Goal: Communication & Community: Answer question/provide support

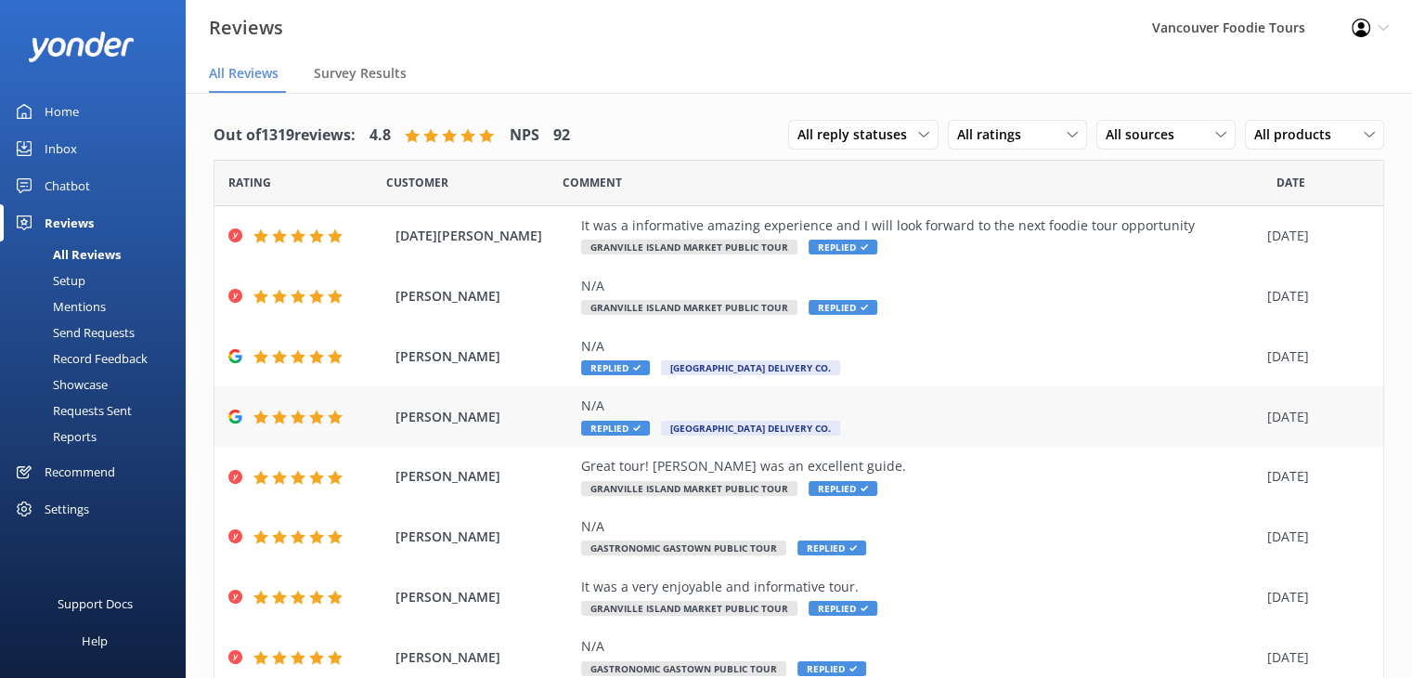
click at [899, 406] on div "N/A" at bounding box center [919, 405] width 677 height 20
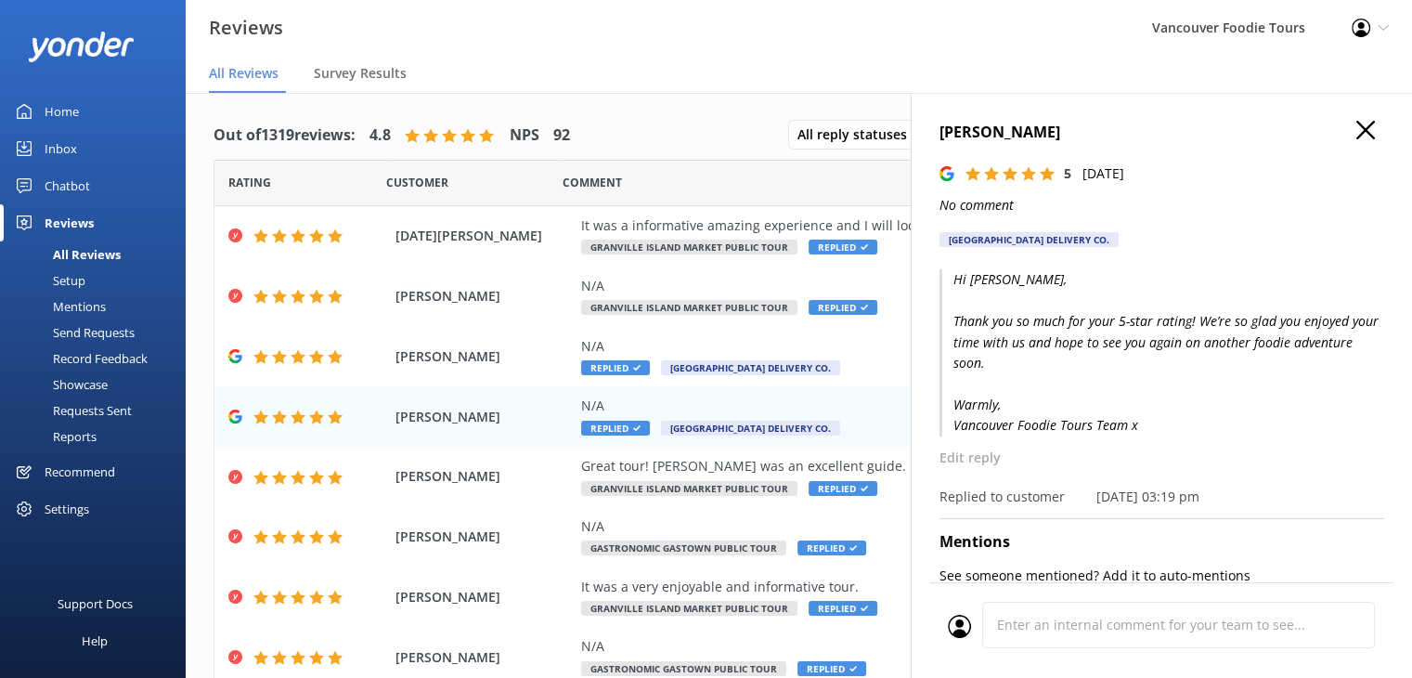
click at [1078, 240] on div "[GEOGRAPHIC_DATA] Delivery Co." at bounding box center [1028, 239] width 179 height 15
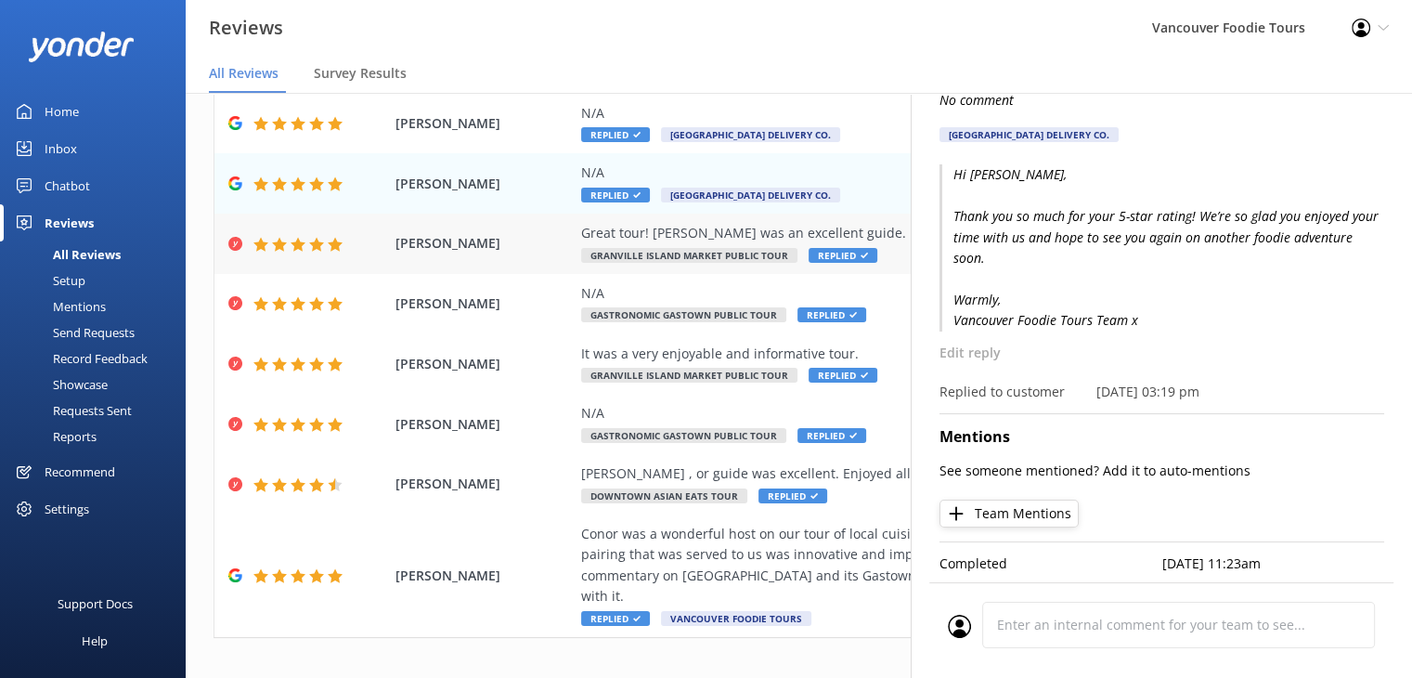
scroll to position [120, 0]
click at [984, 343] on p "Edit reply" at bounding box center [1161, 353] width 445 height 20
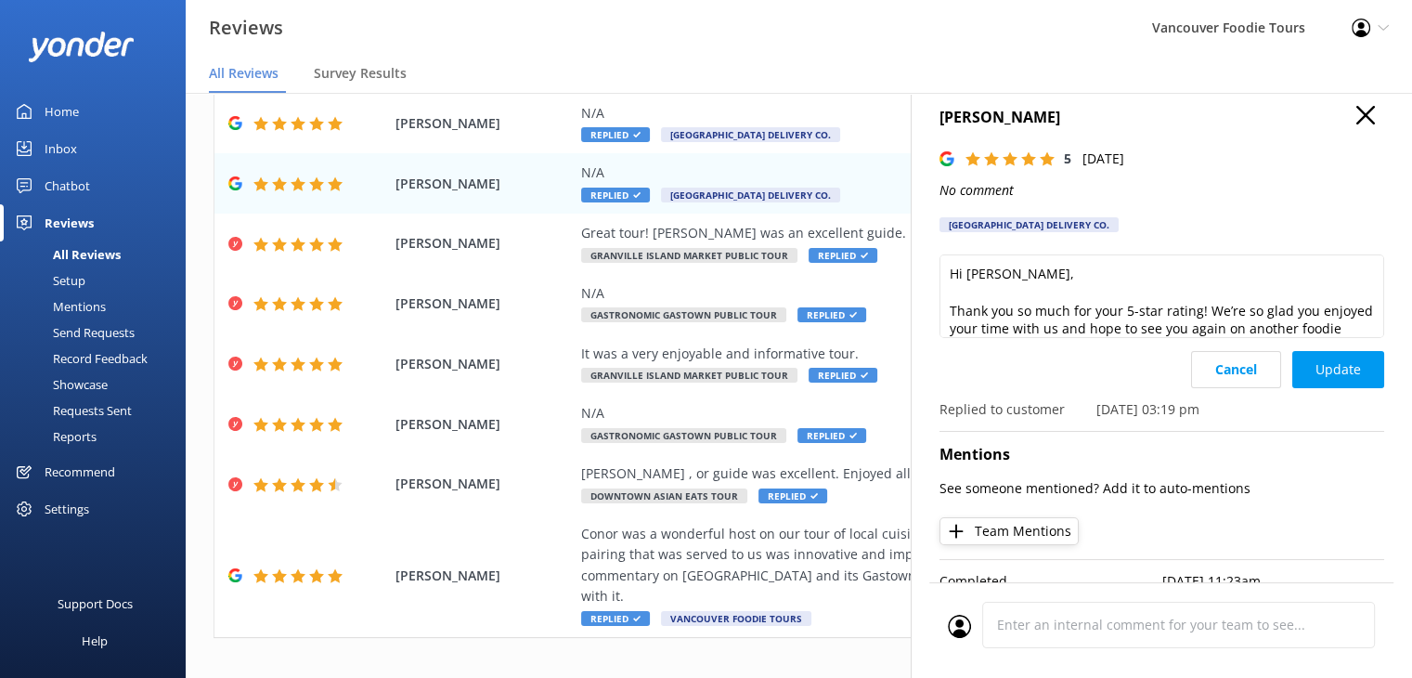
scroll to position [0, 0]
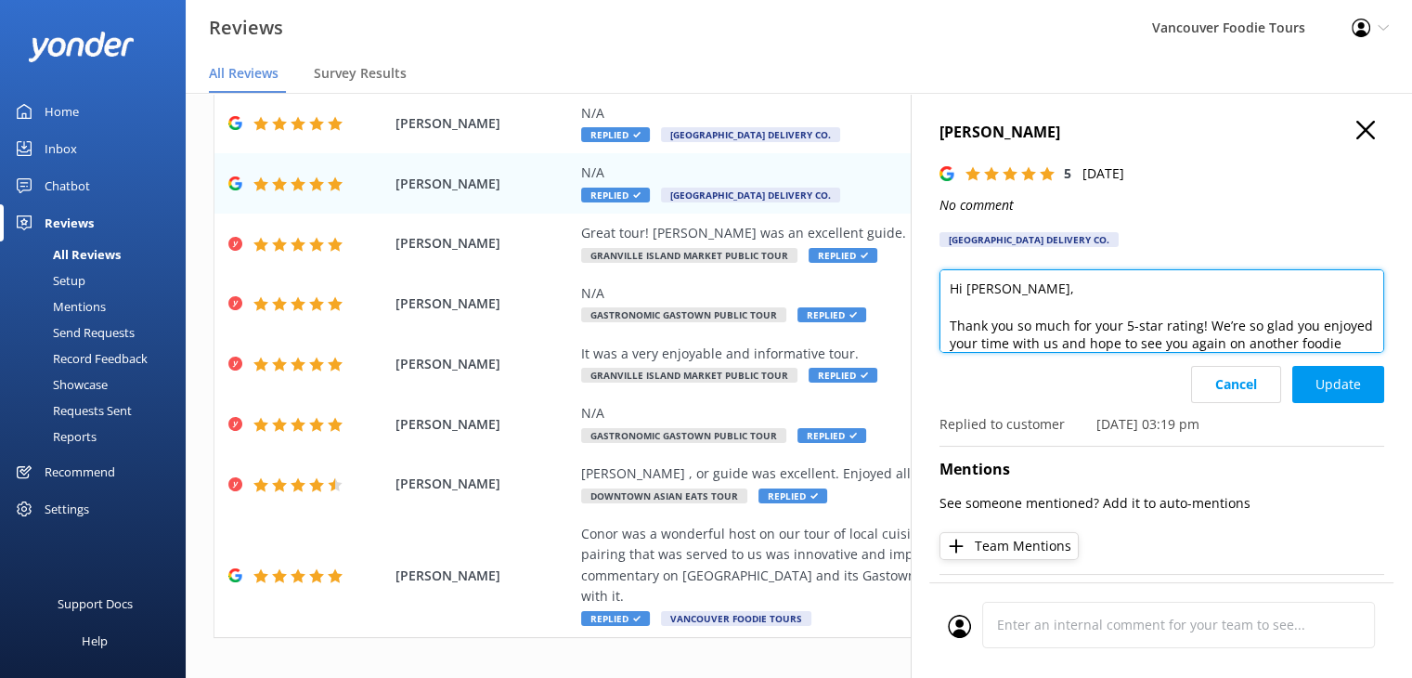
click at [1173, 321] on textarea "Hi [PERSON_NAME], Thank you so much for your 5-star rating! We’re so glad you e…" at bounding box center [1161, 311] width 445 height 84
type textarea "Hi [PERSON_NAME], Thank you so much for your 5-star raating! We’re so glad you …"
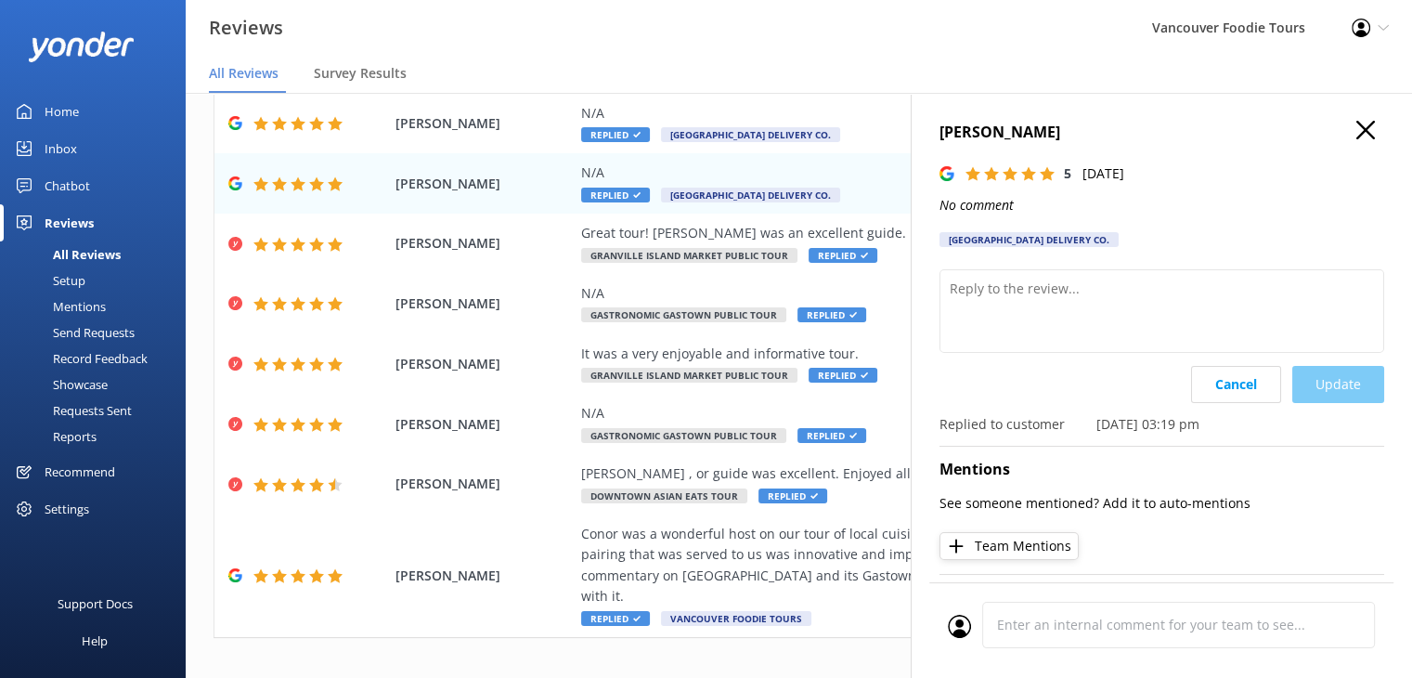
click at [1315, 377] on div "Cancel Update" at bounding box center [1287, 384] width 193 height 37
click at [1356, 129] on icon "button" at bounding box center [1365, 130] width 19 height 19
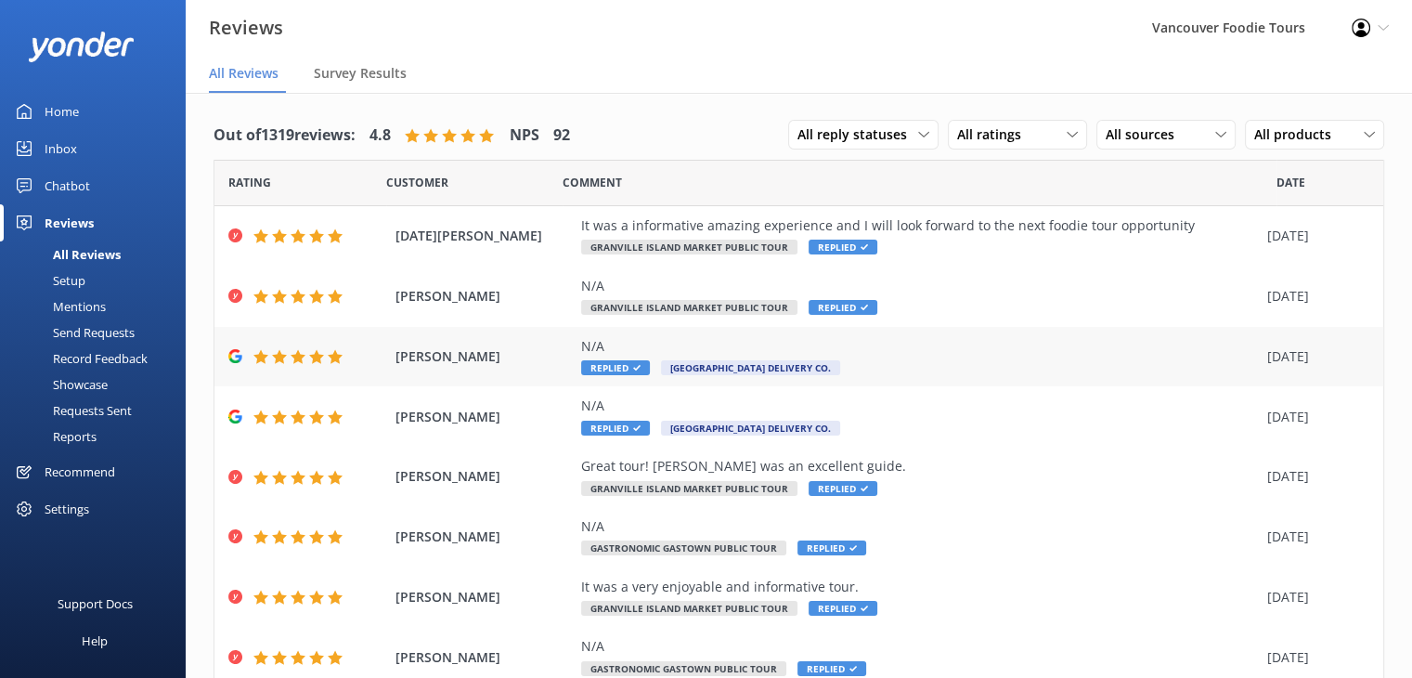
click at [968, 353] on div "N/A" at bounding box center [919, 346] width 677 height 20
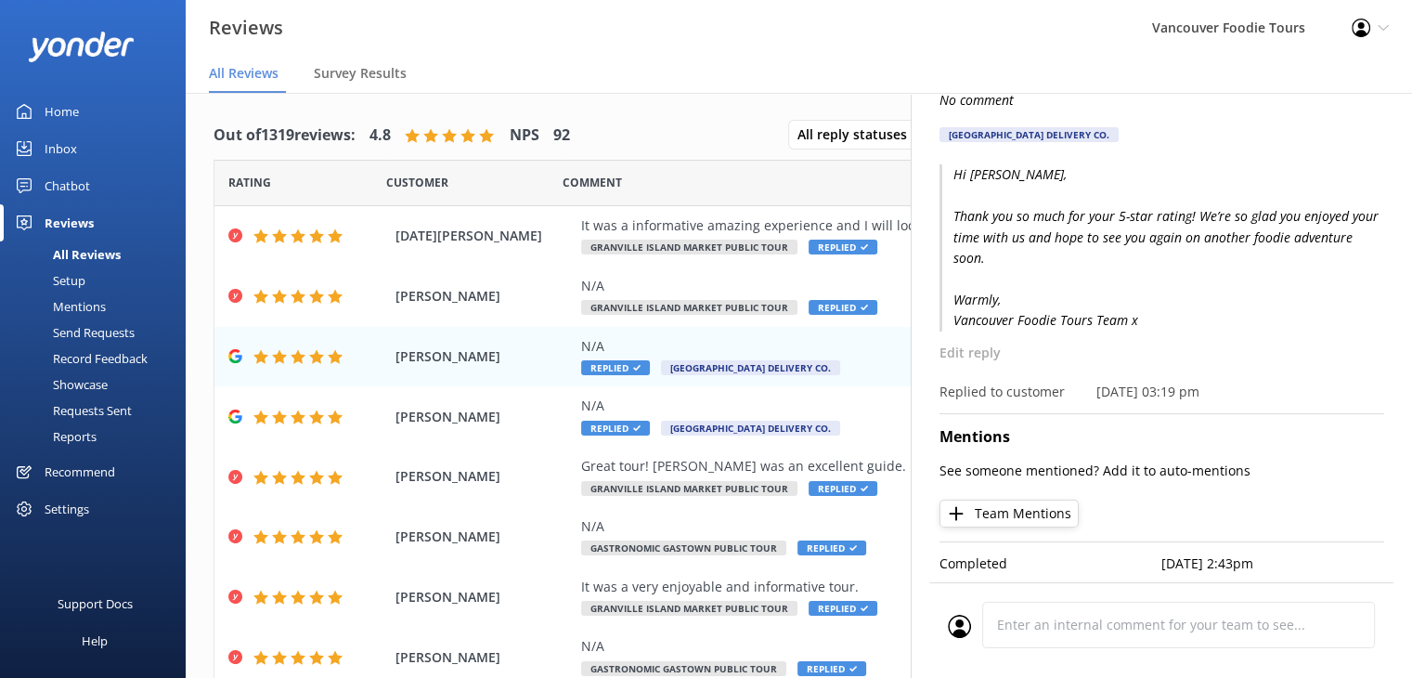
scroll to position [120, 0]
click at [980, 343] on p "Edit reply" at bounding box center [1161, 353] width 445 height 20
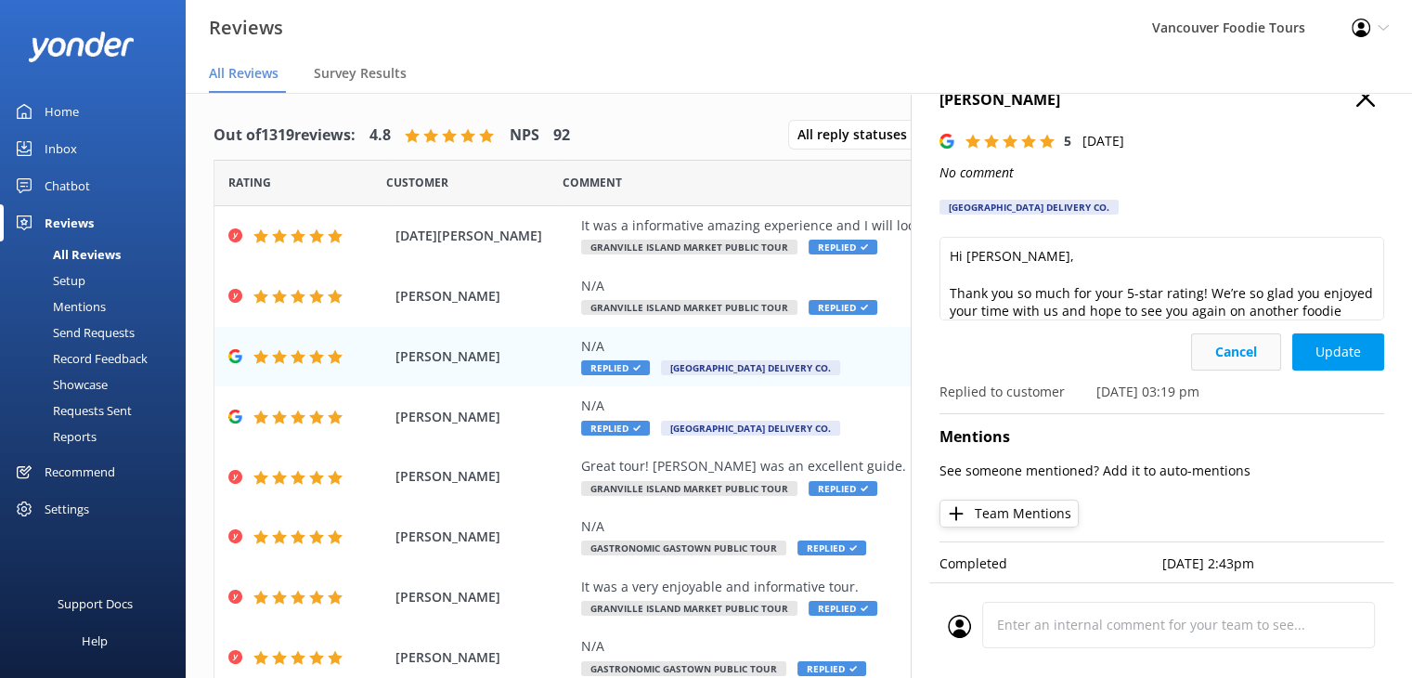
click at [1215, 333] on button "Cancel" at bounding box center [1236, 351] width 90 height 37
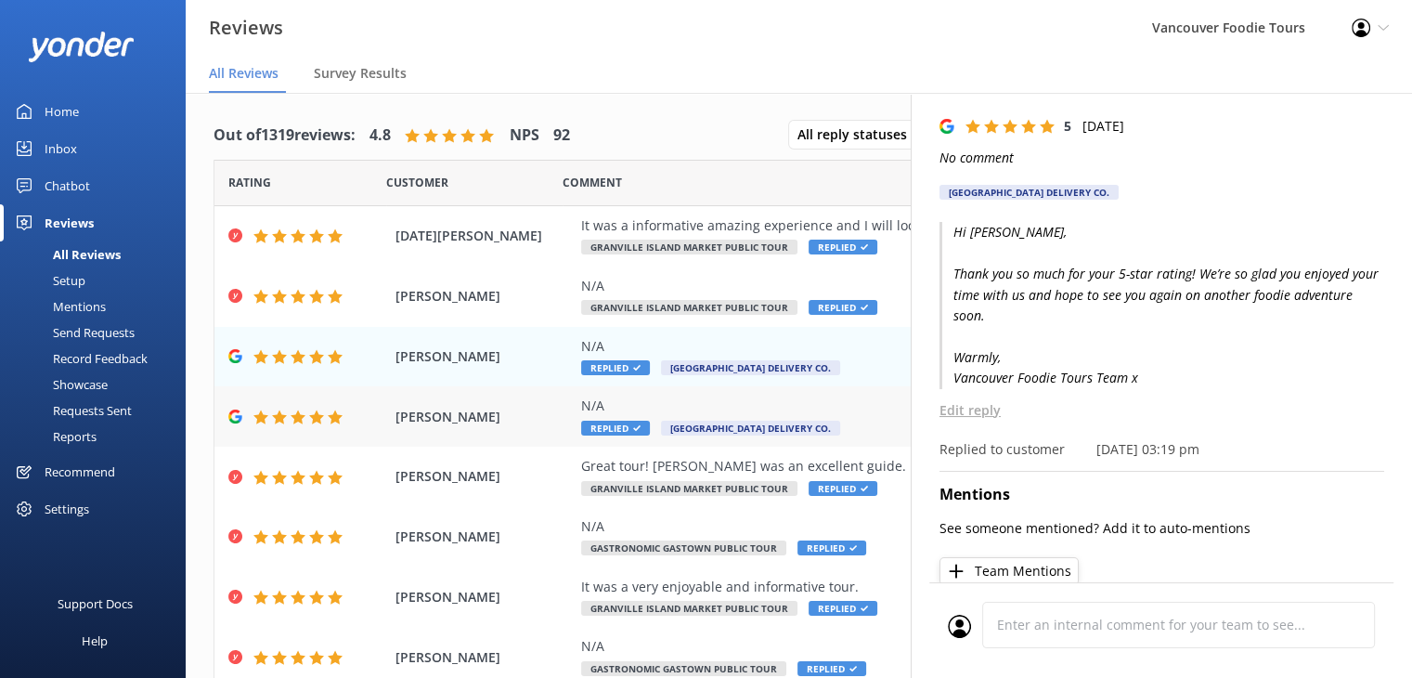
click at [844, 408] on div "N/A" at bounding box center [919, 405] width 677 height 20
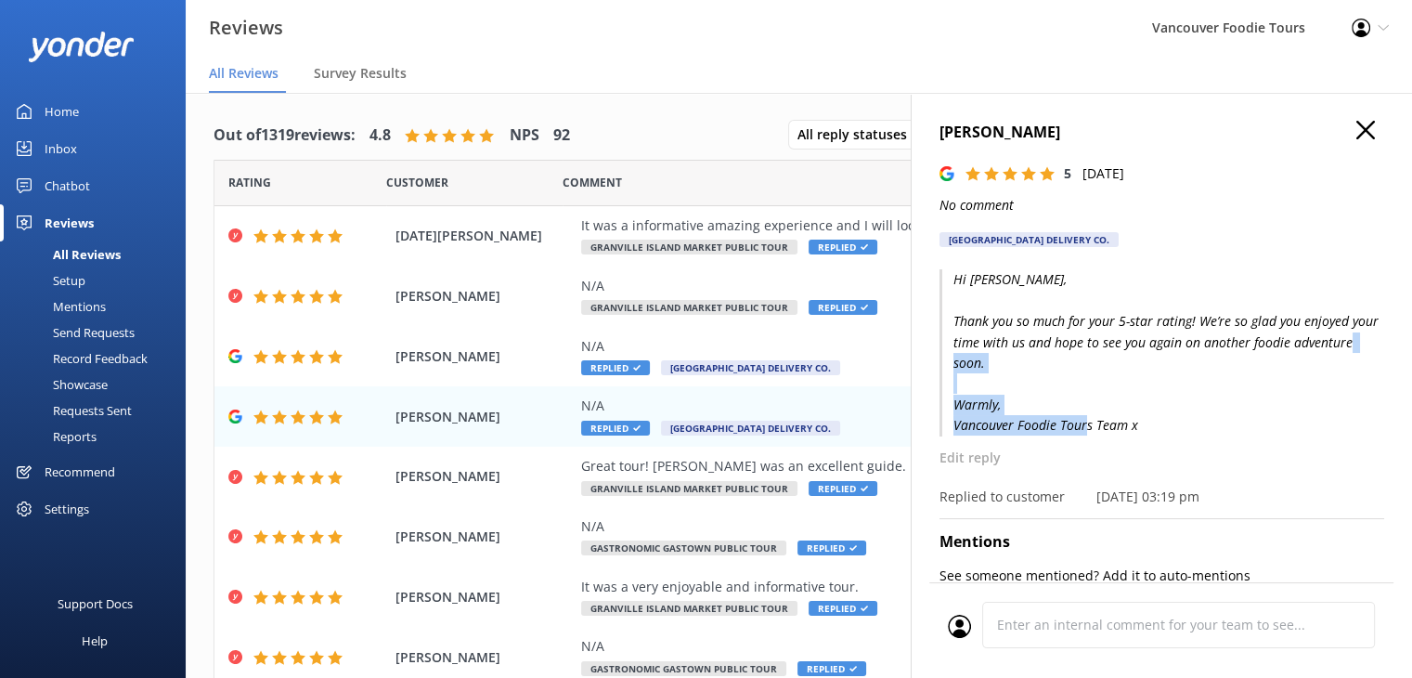
drag, startPoint x: 1154, startPoint y: 428, endPoint x: 951, endPoint y: 413, distance: 203.8
click at [951, 413] on p "Hi [PERSON_NAME], Thank you so much for your 5-star rating! We’re so glad you e…" at bounding box center [1161, 352] width 445 height 166
click at [984, 457] on p "Edit reply" at bounding box center [1161, 457] width 445 height 20
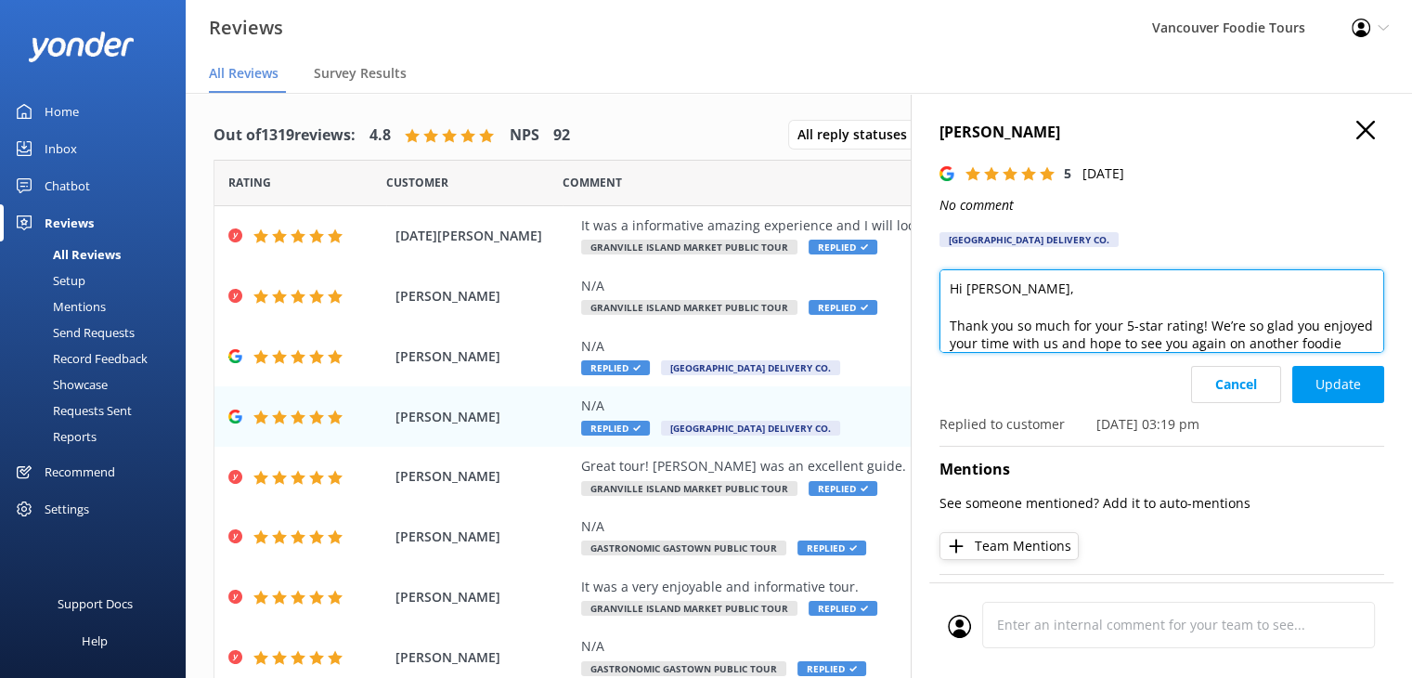
click at [1072, 327] on textarea "Hi [PERSON_NAME], Thank you so much for your 5-star rating! We’re so glad you e…" at bounding box center [1161, 311] width 445 height 84
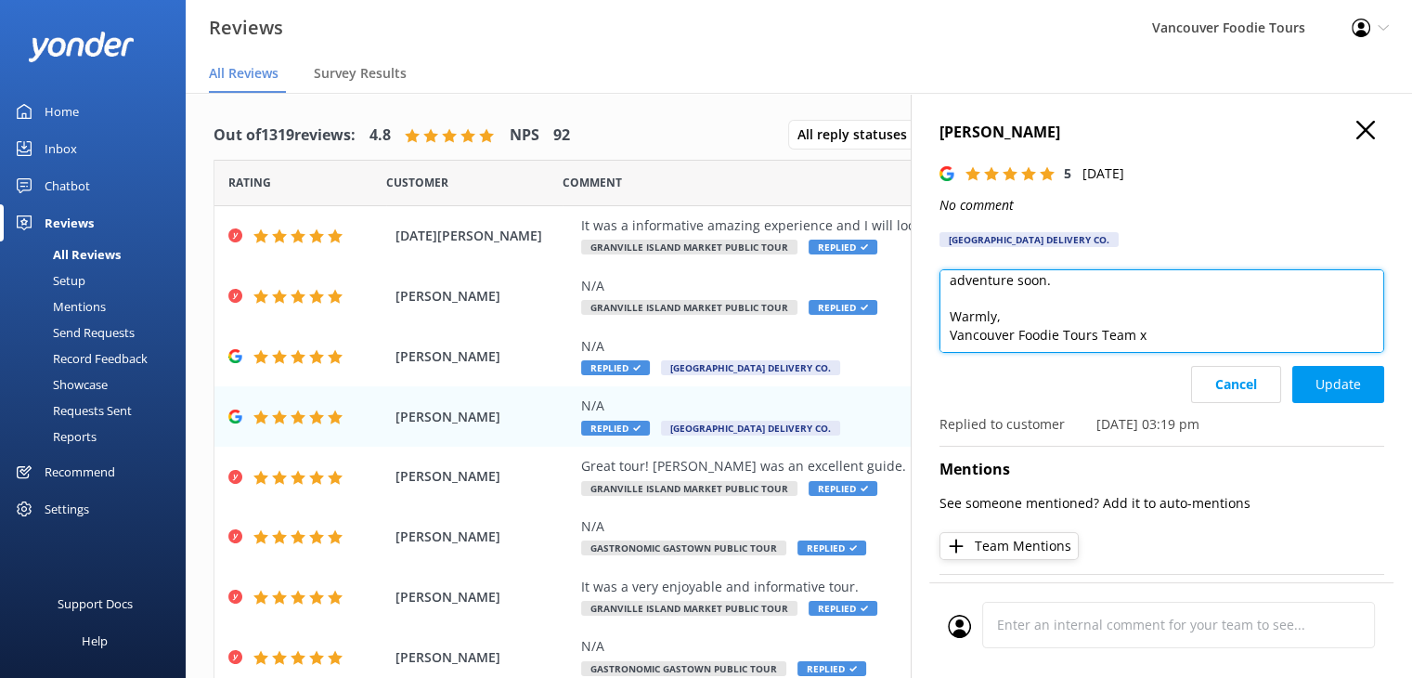
drag, startPoint x: 951, startPoint y: 326, endPoint x: 1370, endPoint y: 420, distance: 429.9
click at [1370, 420] on div "[PERSON_NAME] 5 [DATE] No comment [GEOGRAPHIC_DATA] Delivery Co. Hi [PERSON_NAM…" at bounding box center [1161, 432] width 501 height 678
paste textarea "Hi [Guest Name], thank you so much for your 5-star rating and for choosing [GEO…"
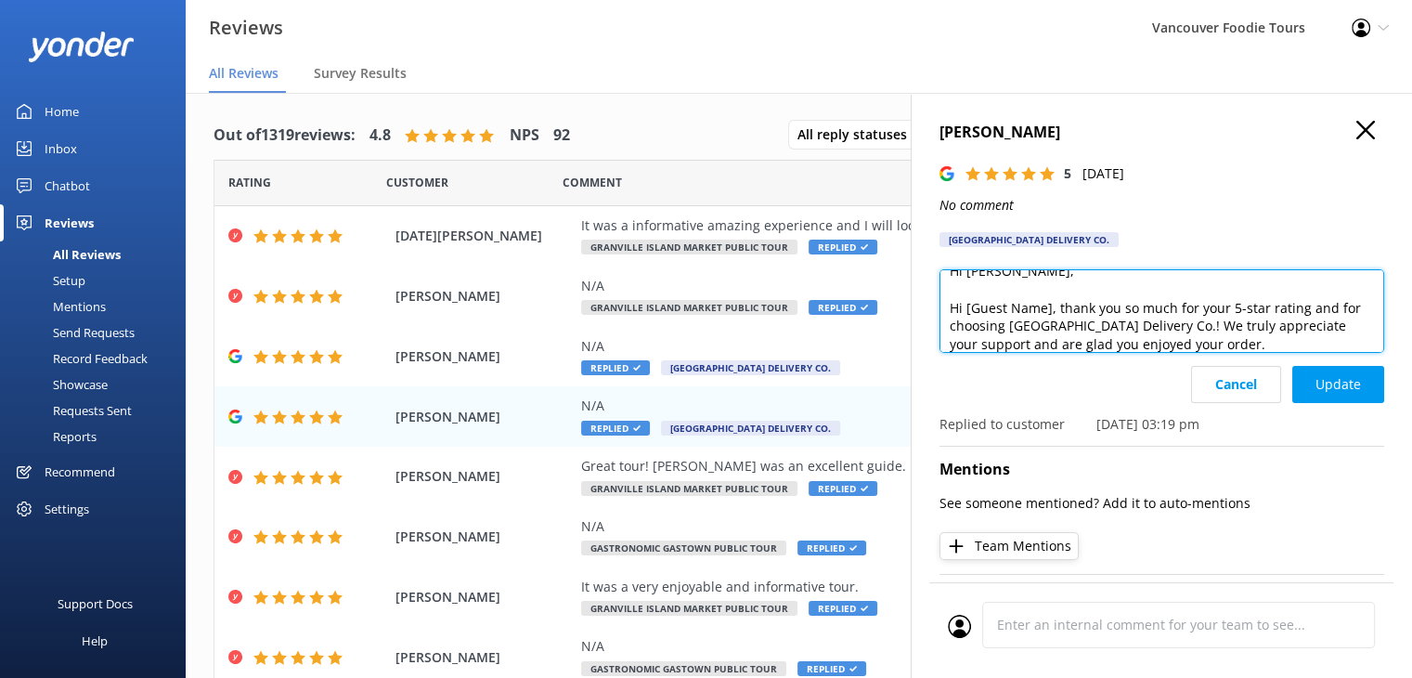
scroll to position [9, 0]
drag, startPoint x: 1058, startPoint y: 317, endPoint x: 938, endPoint y: 317, distance: 120.7
click at [938, 317] on div "[PERSON_NAME] 5 [DATE] No comment [GEOGRAPHIC_DATA] Delivery Co. Hi [PERSON_NAM…" at bounding box center [1161, 432] width 501 height 678
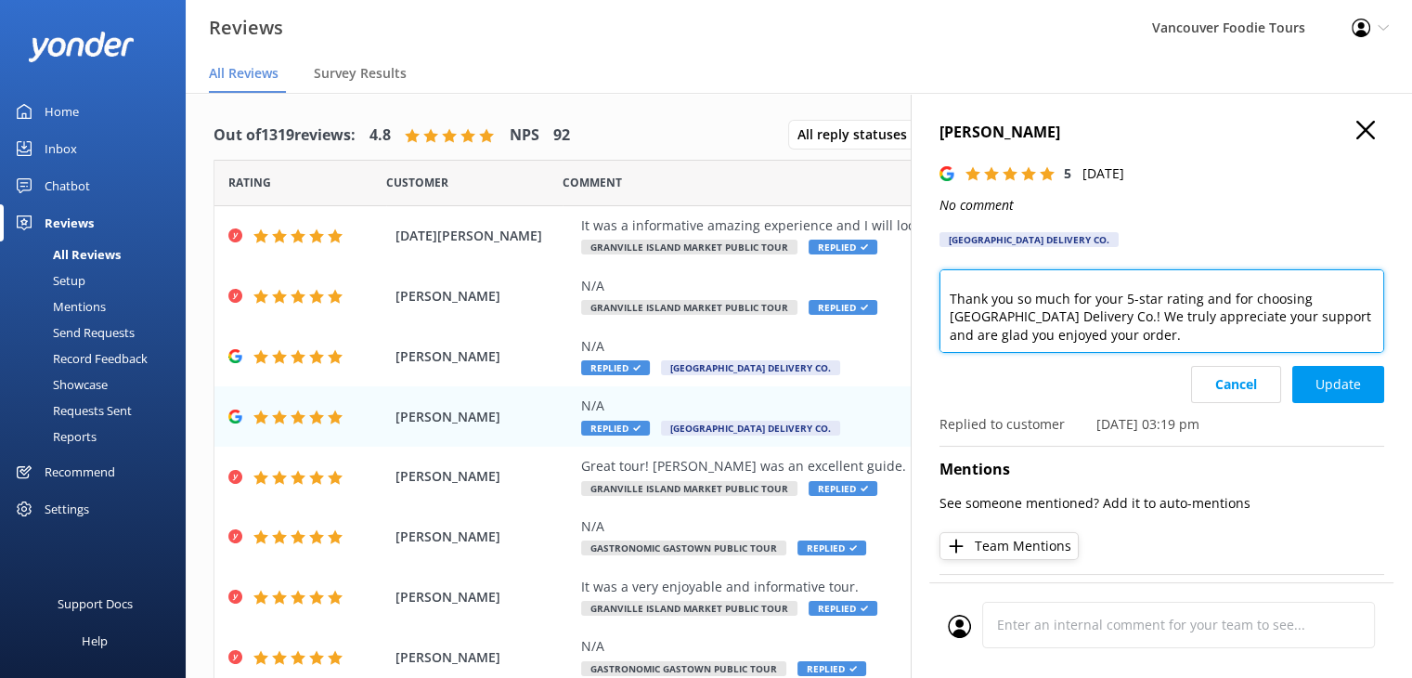
scroll to position [27, 0]
click at [1109, 325] on textarea "Hi [PERSON_NAME], Thank you so much for your 5-star rating and for choosing [GE…" at bounding box center [1161, 311] width 445 height 84
click at [1249, 339] on textarea "Hi [PERSON_NAME], Thank you so much for your 5-star rating and for choosing [GE…" at bounding box center [1161, 311] width 445 height 84
paste textarea "Best regards, [GEOGRAPHIC_DATA] Delivery Co. x"
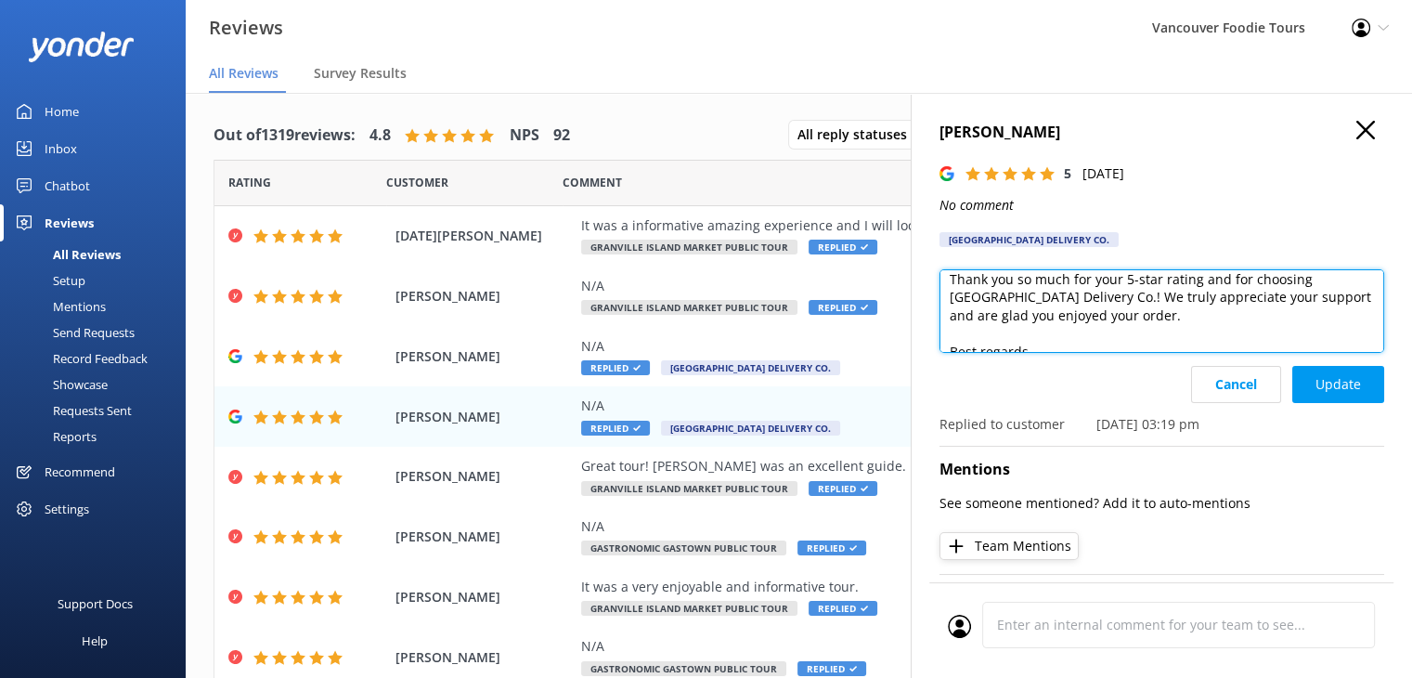
scroll to position [82, 0]
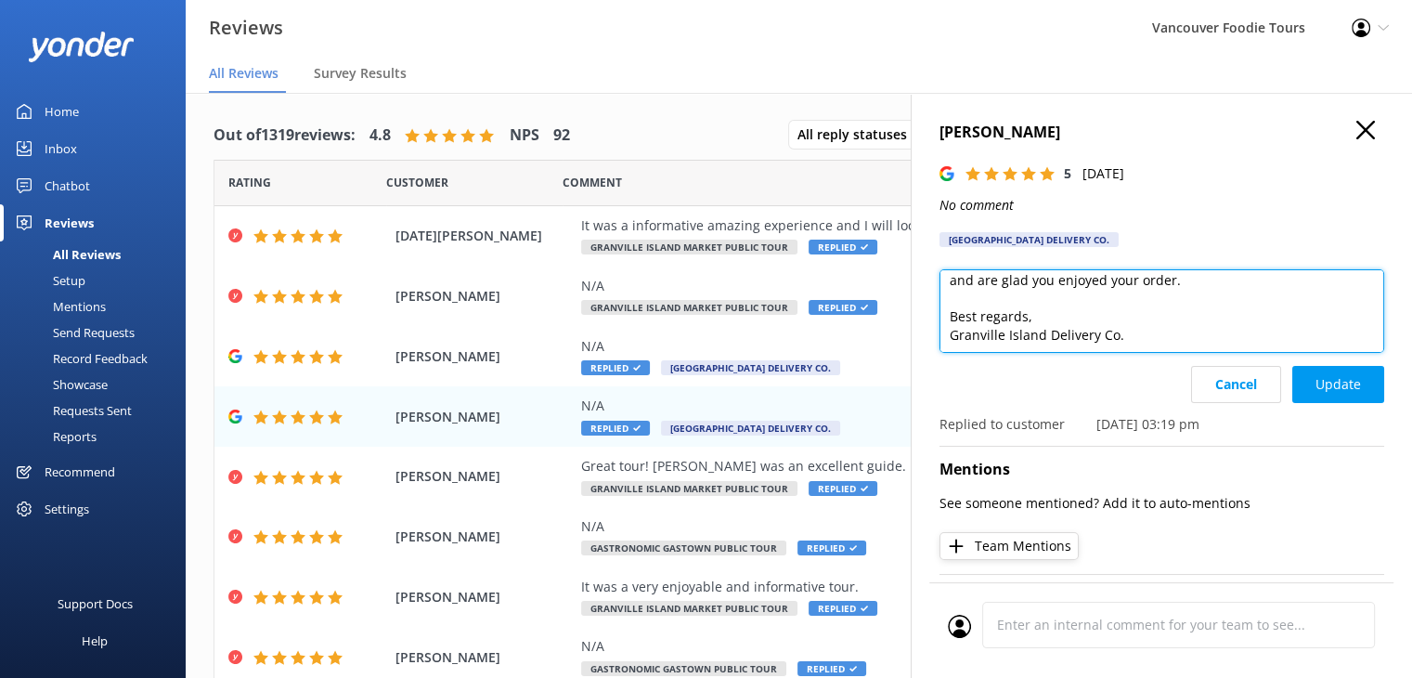
click at [1091, 323] on textarea "Hi [PERSON_NAME], Thank you so much for your 5-star rating and for choosing [GE…" at bounding box center [1161, 311] width 445 height 84
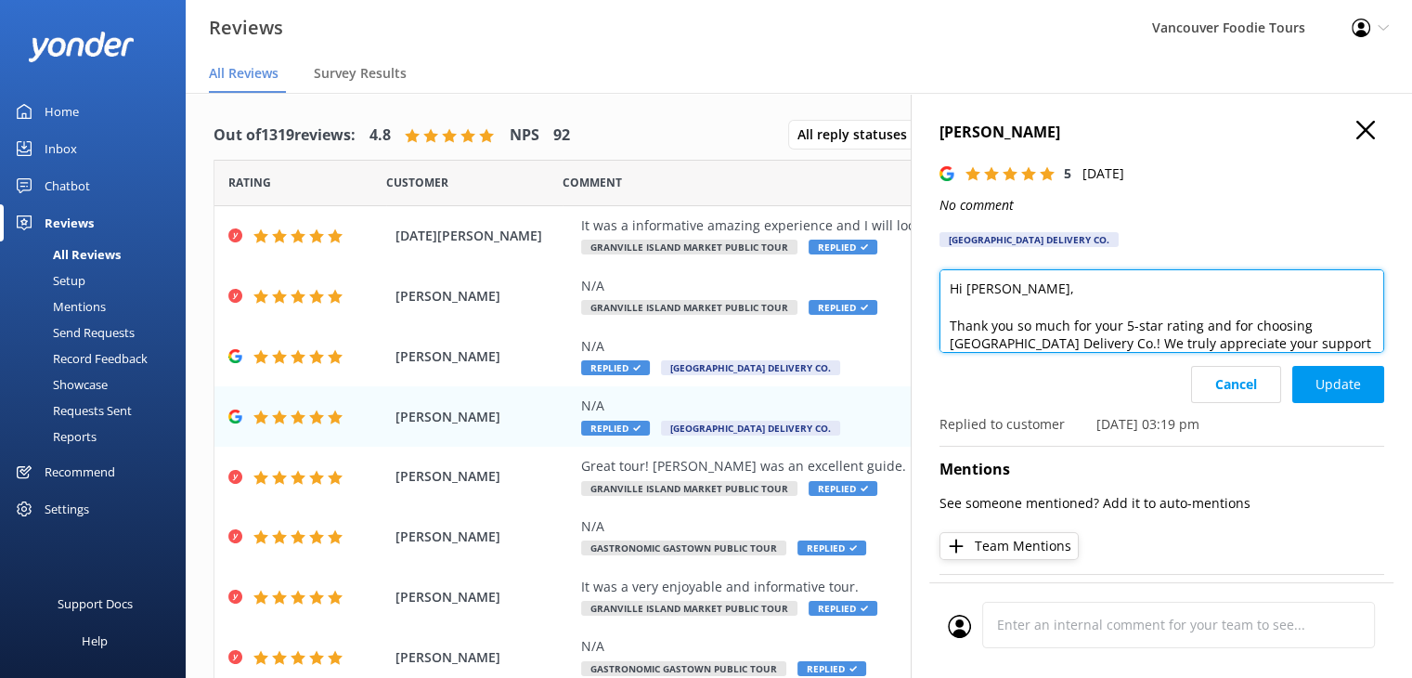
drag, startPoint x: 1148, startPoint y: 346, endPoint x: 952, endPoint y: 320, distance: 198.5
click at [952, 320] on textarea "Hi [PERSON_NAME], Thank you so much for your 5-star rating and for choosing [GE…" at bounding box center [1161, 311] width 445 height 84
click at [1068, 279] on textarea "Hi [PERSON_NAME], Thank you so much for your 5-star rating and for choosing [GE…" at bounding box center [1161, 311] width 445 height 84
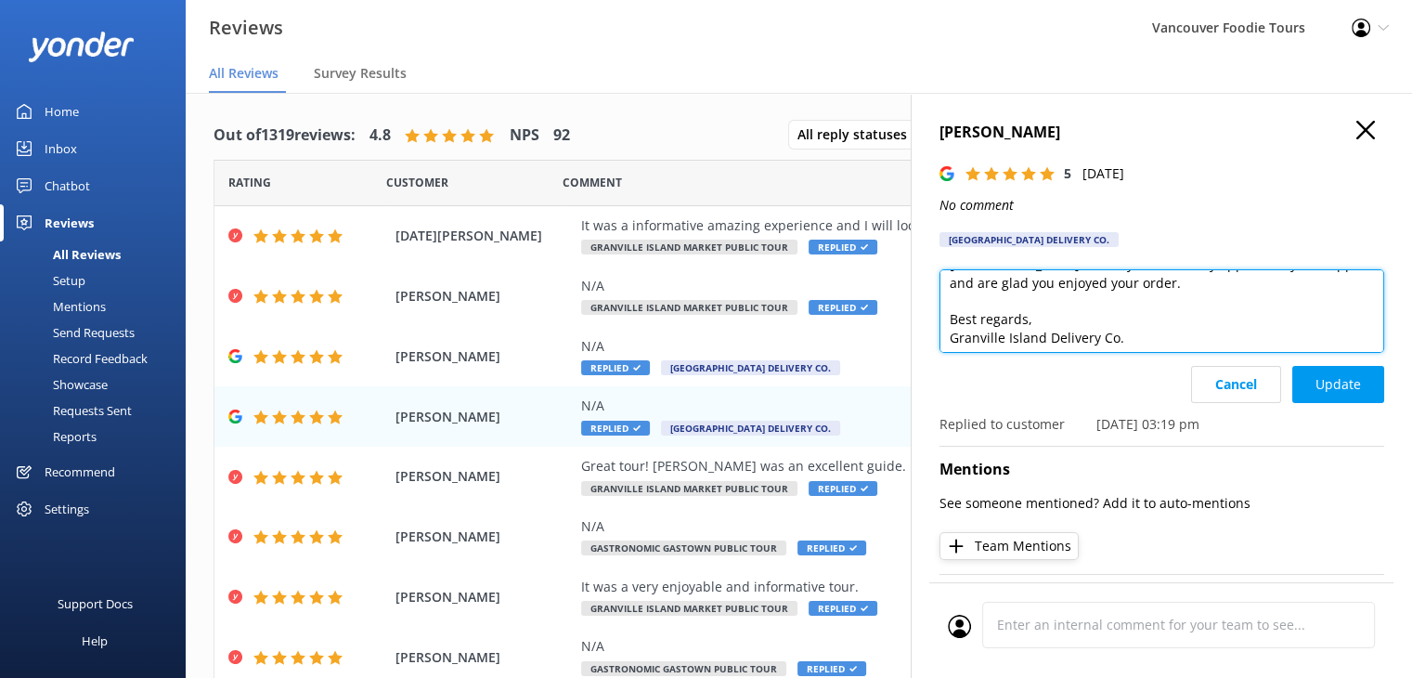
scroll to position [82, 0]
type textarea "Hi [PERSON_NAME], Thank you so much for your 5-star rating and for choosing [GE…"
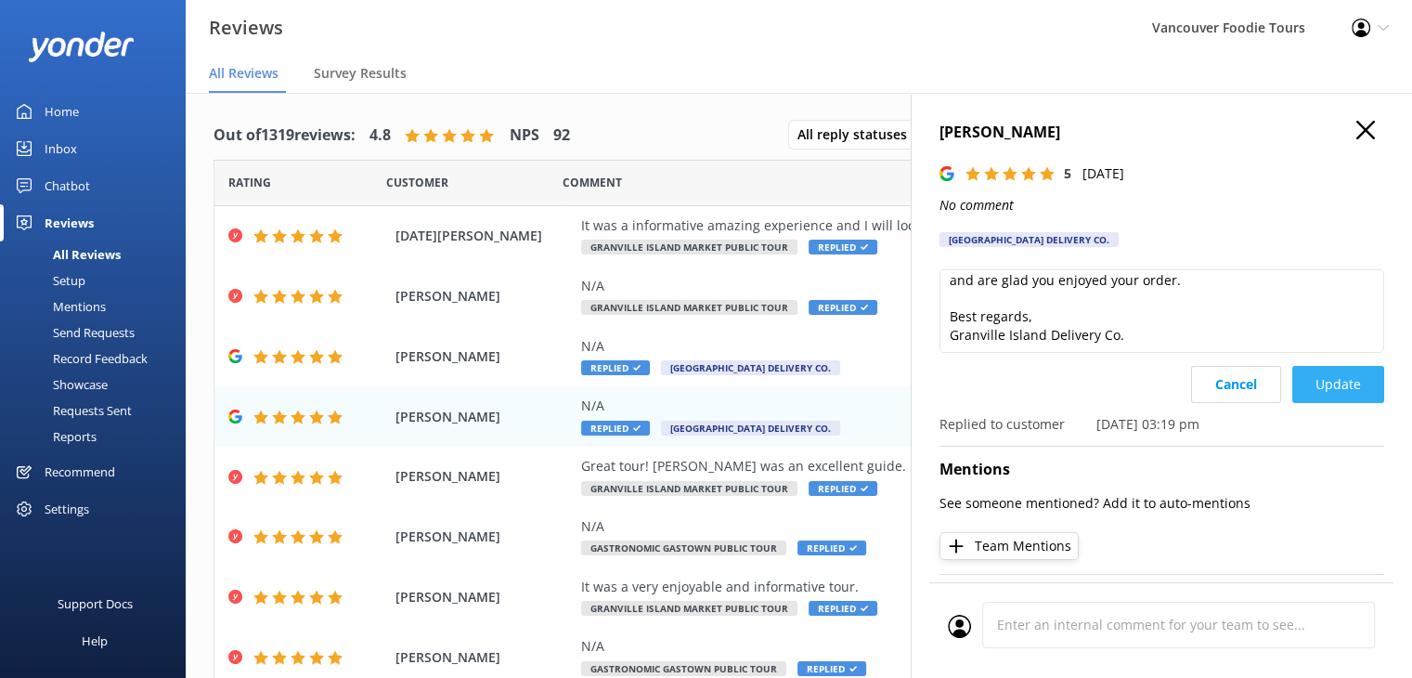
click at [1325, 383] on button "Update" at bounding box center [1338, 384] width 92 height 37
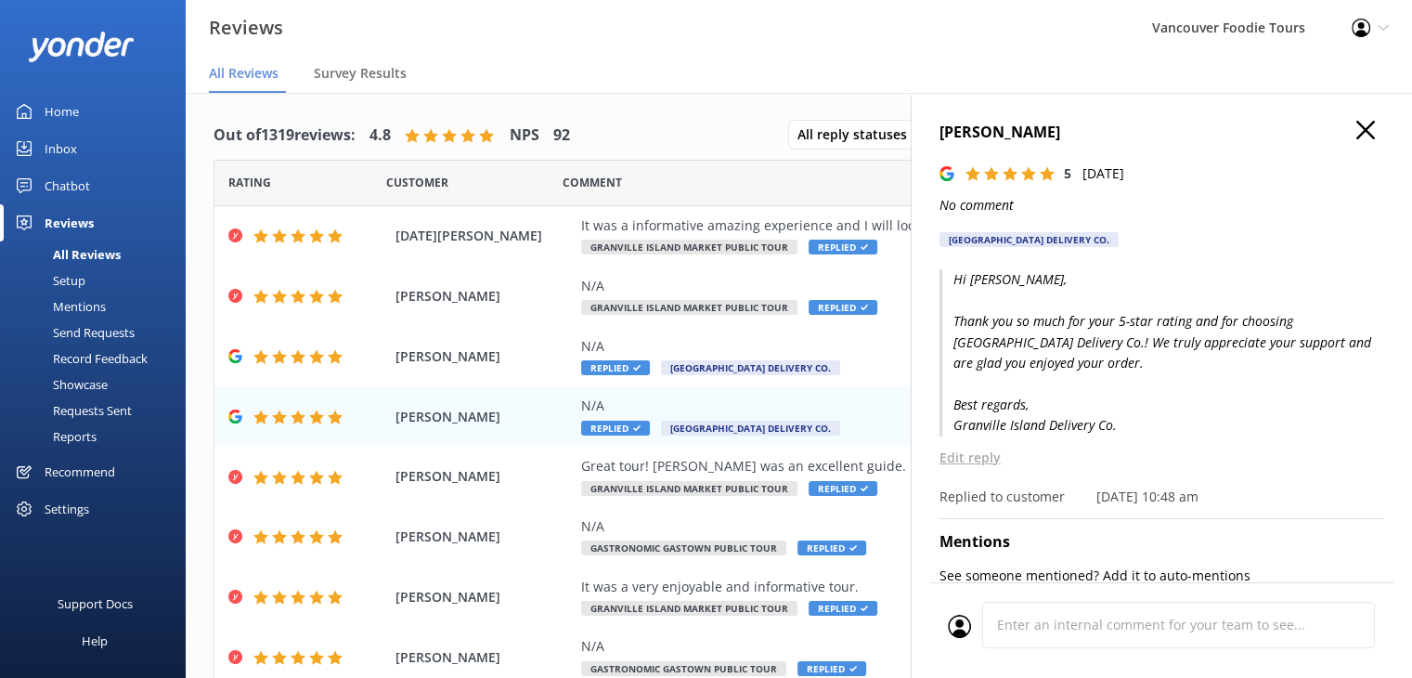
click at [1356, 128] on icon "button" at bounding box center [1365, 130] width 19 height 19
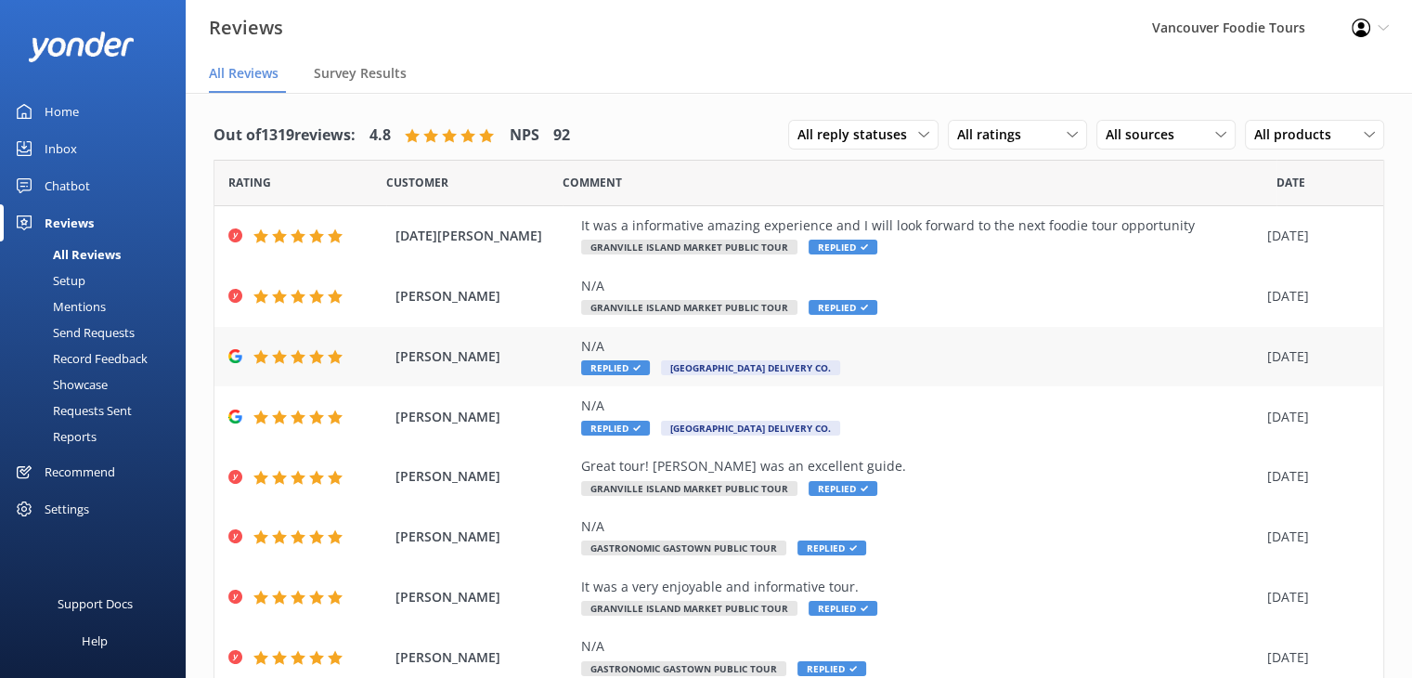
click at [933, 343] on div "N/A" at bounding box center [919, 346] width 677 height 20
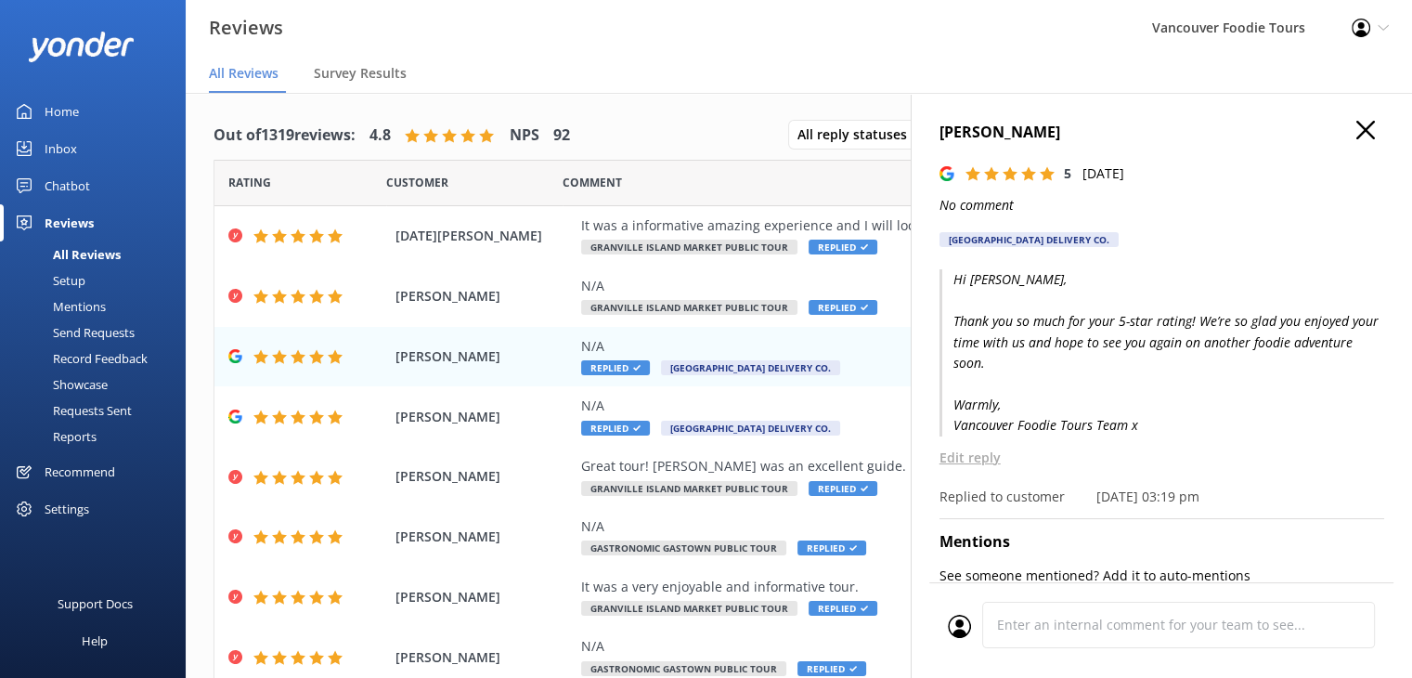
click at [954, 456] on p "Edit reply" at bounding box center [1161, 457] width 445 height 20
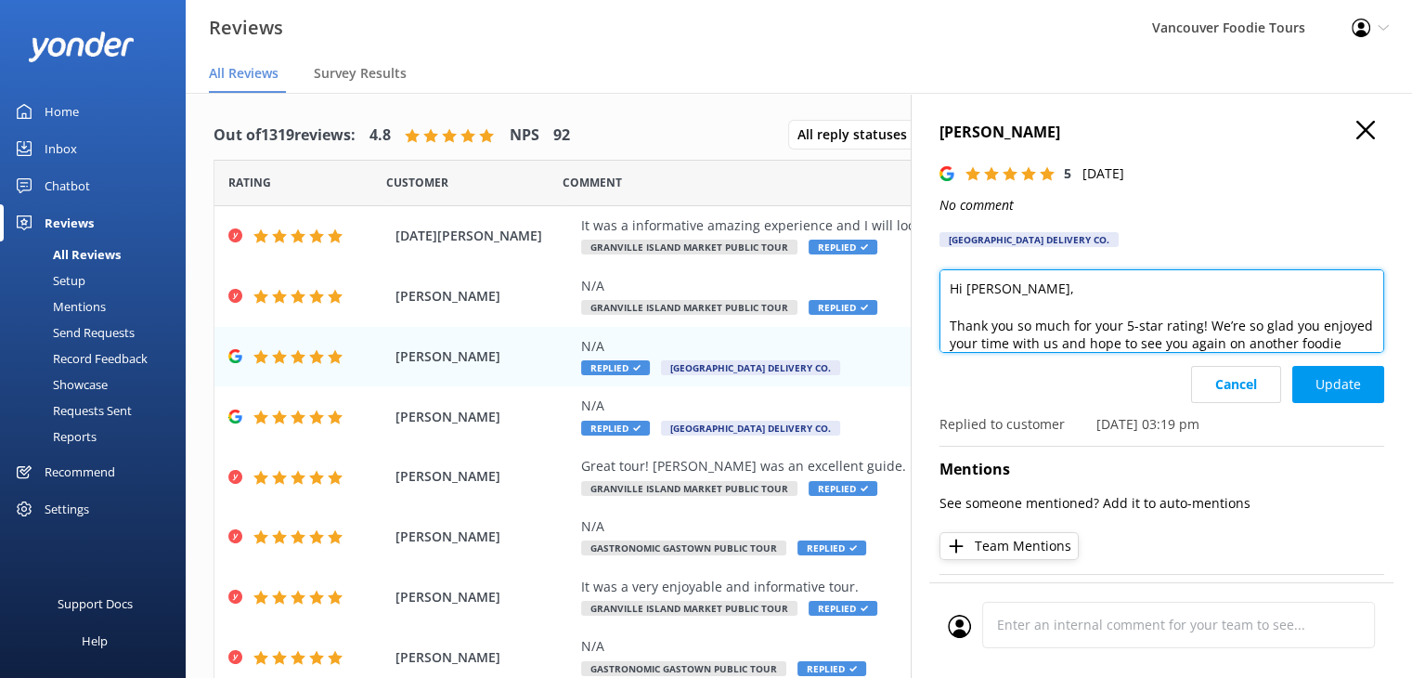
click at [1051, 305] on textarea "Hi [PERSON_NAME], Thank you so much for your 5-star rating! We’re so glad you e…" at bounding box center [1161, 311] width 445 height 84
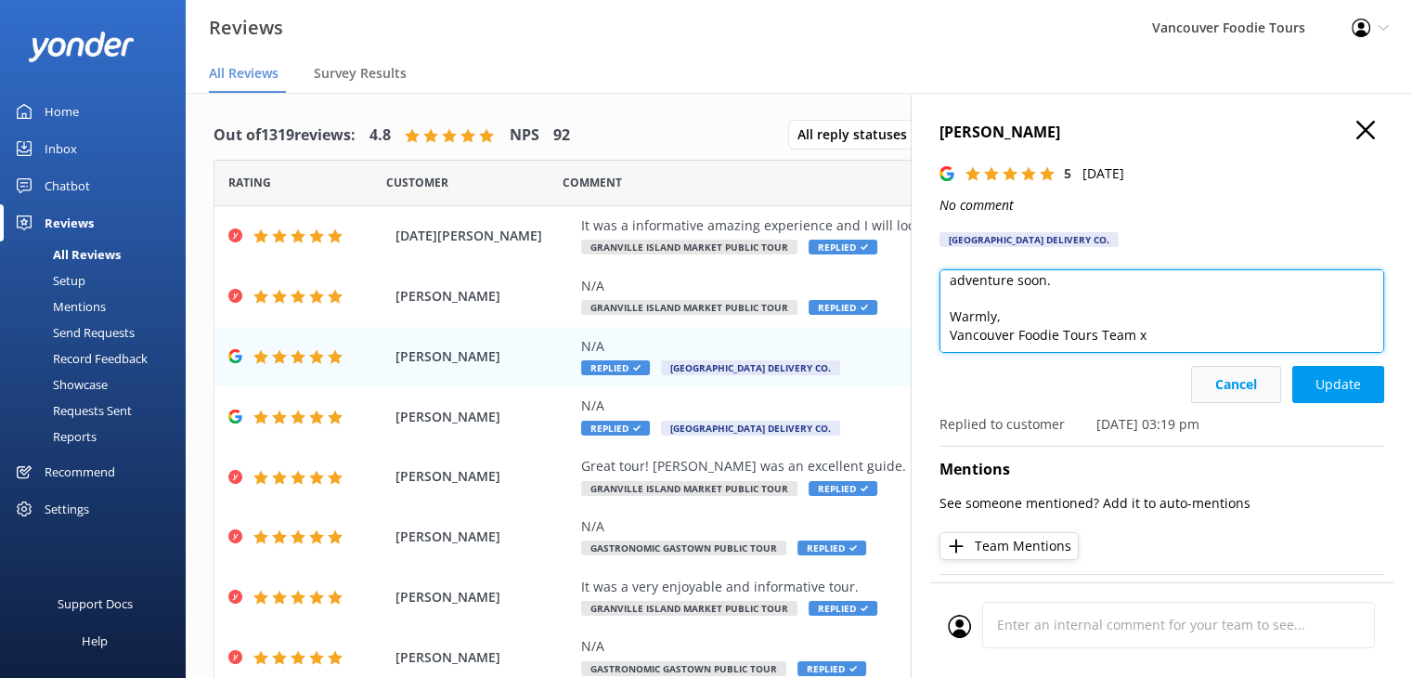
drag, startPoint x: 950, startPoint y: 330, endPoint x: 1246, endPoint y: 383, distance: 300.8
click at [1246, 383] on div "Hi [PERSON_NAME], Thank you so much for your 5-star rating! We’re so glad you e…" at bounding box center [1161, 351] width 445 height 165
paste textarea "and for choosing [GEOGRAPHIC_DATA] Delivery Co.! We truly appreciate your suppo…"
type textarea "Hi [PERSON_NAME], Thank you so much for your 5-star rating and for choosing [GE…"
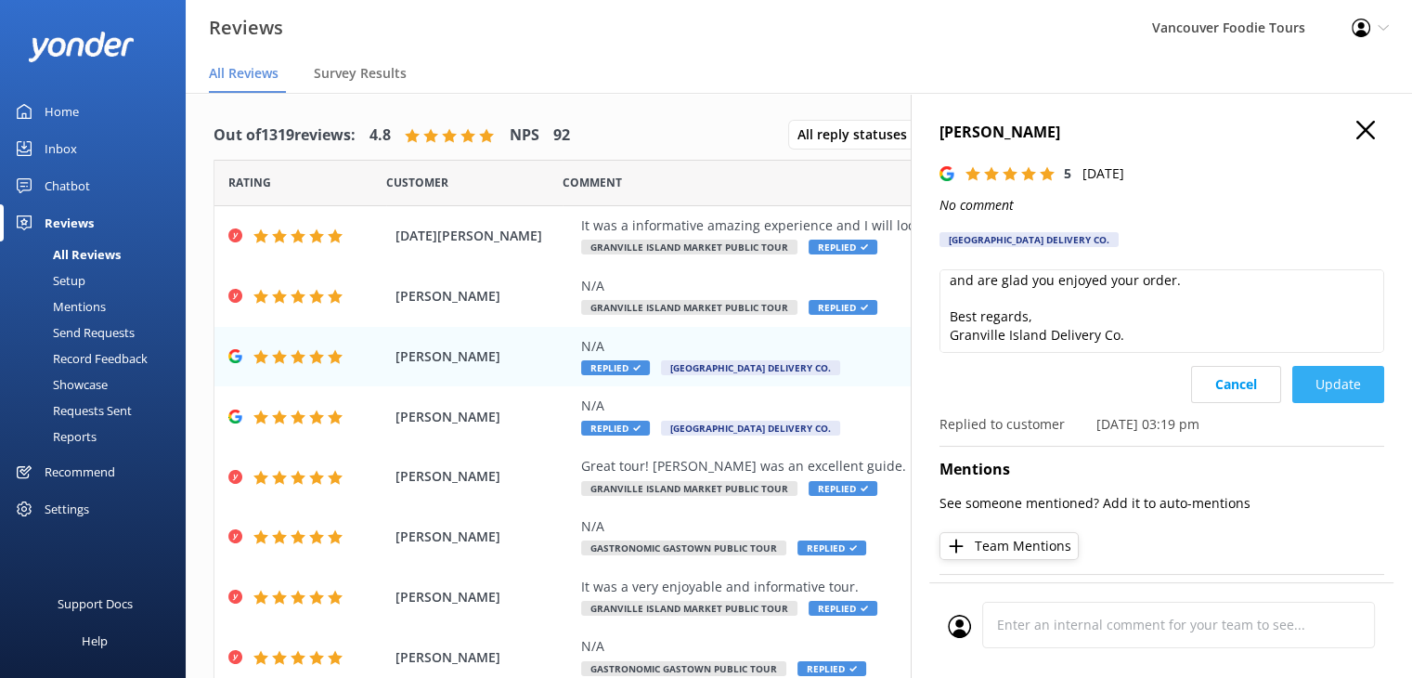
click at [1336, 388] on button "Update" at bounding box center [1338, 384] width 92 height 37
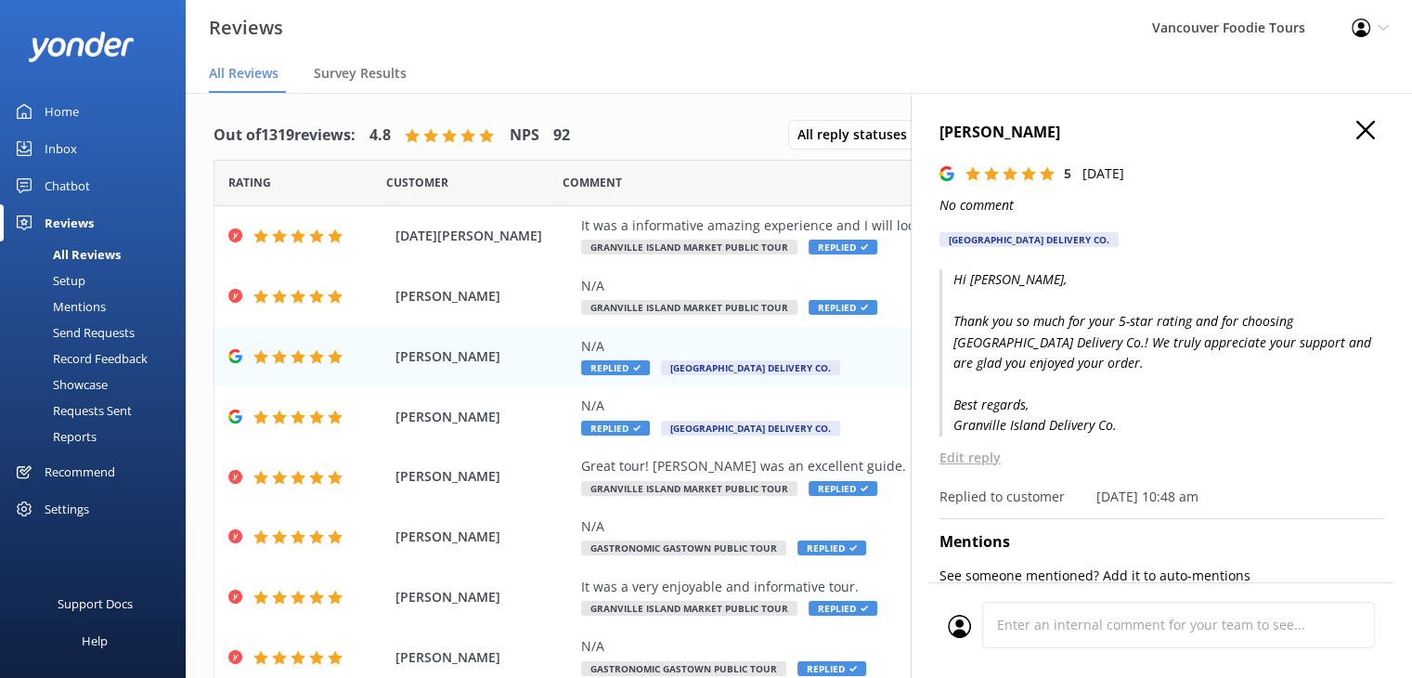
click at [1356, 136] on icon "button" at bounding box center [1365, 130] width 19 height 19
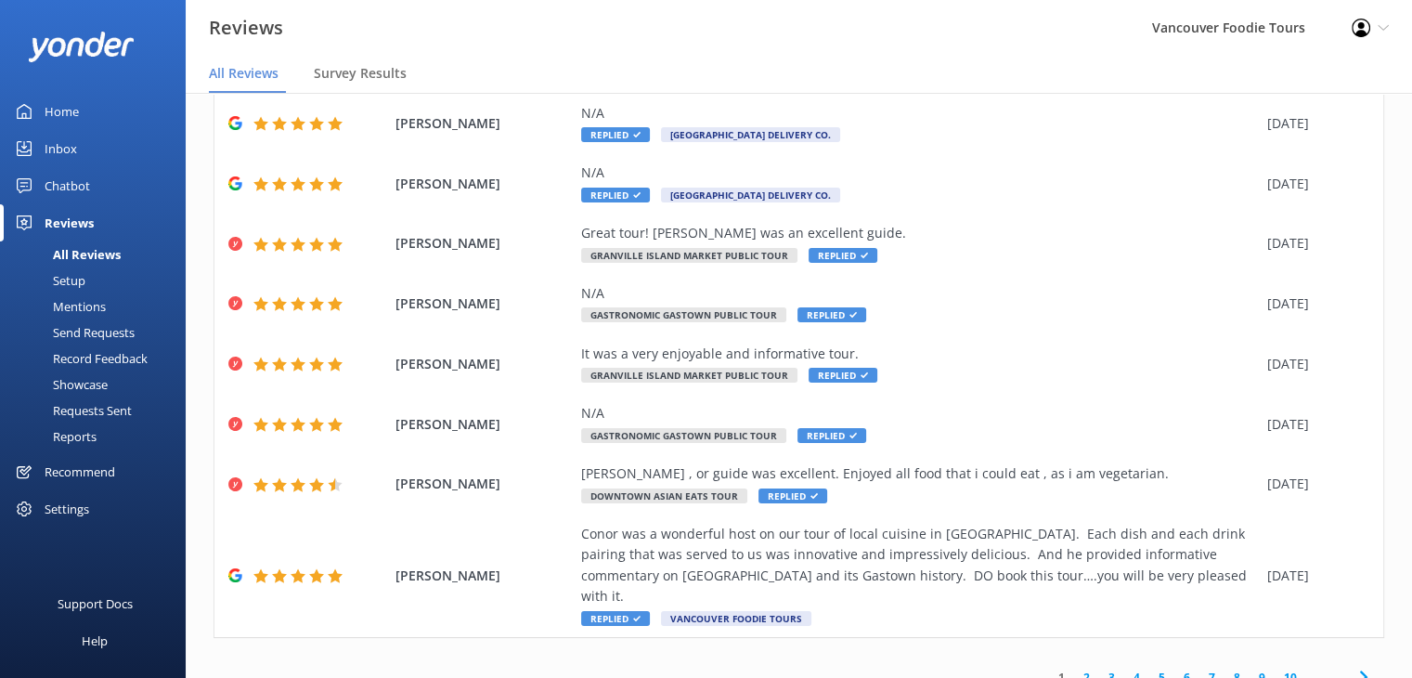
scroll to position [0, 0]
